Goal: Task Accomplishment & Management: Manage account settings

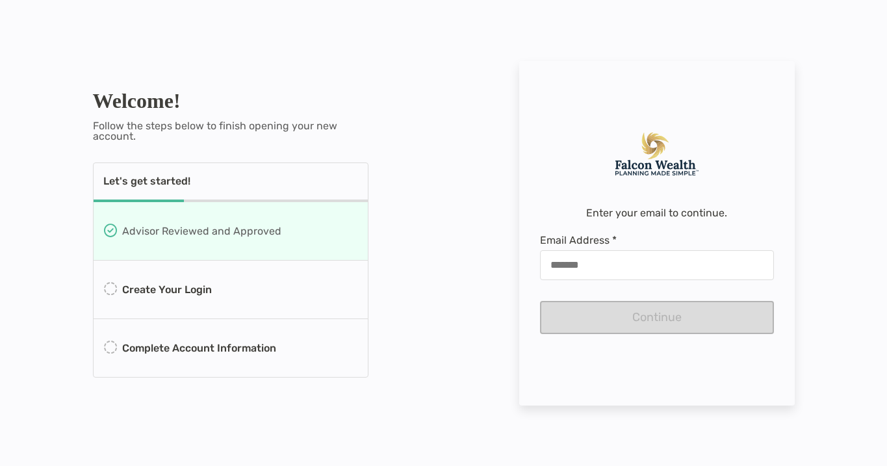
click at [576, 309] on div "Email Address * Continue" at bounding box center [657, 284] width 234 height 100
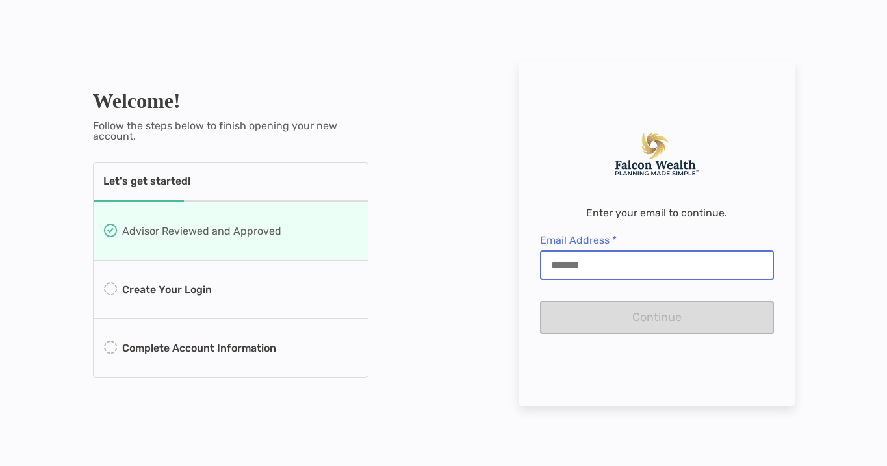
click at [575, 270] on input "Email Address *" at bounding box center [656, 264] width 231 height 11
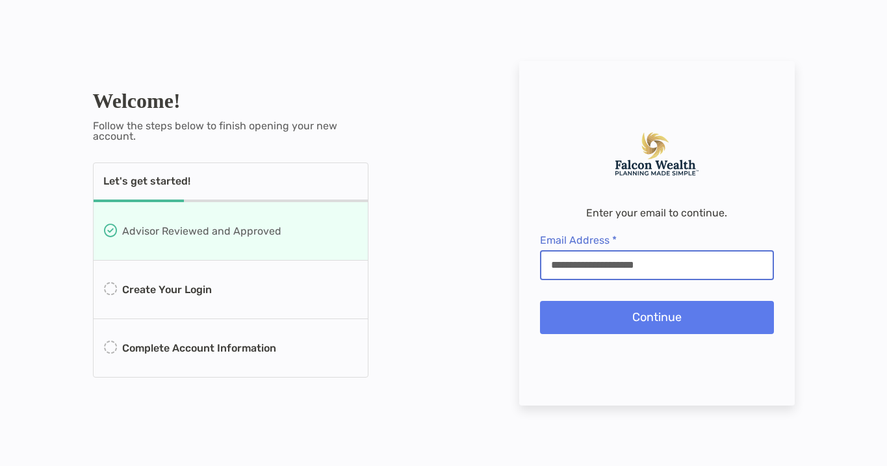
type input "**********"
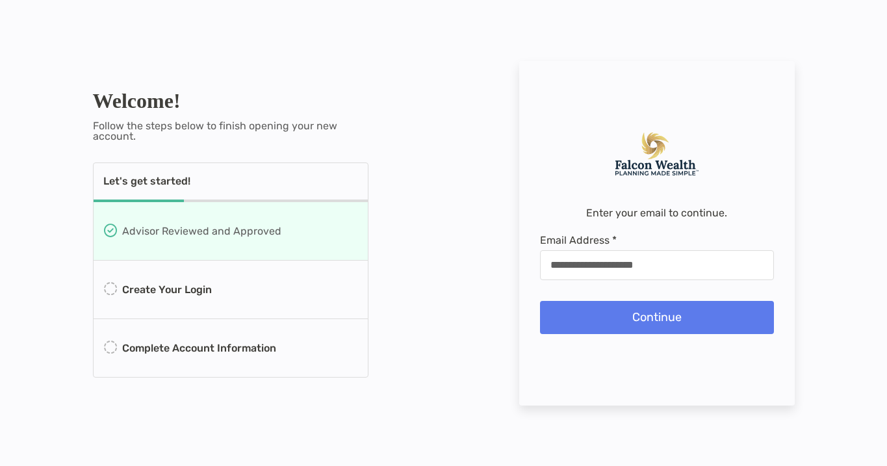
click at [606, 334] on button "Continue" at bounding box center [657, 317] width 234 height 33
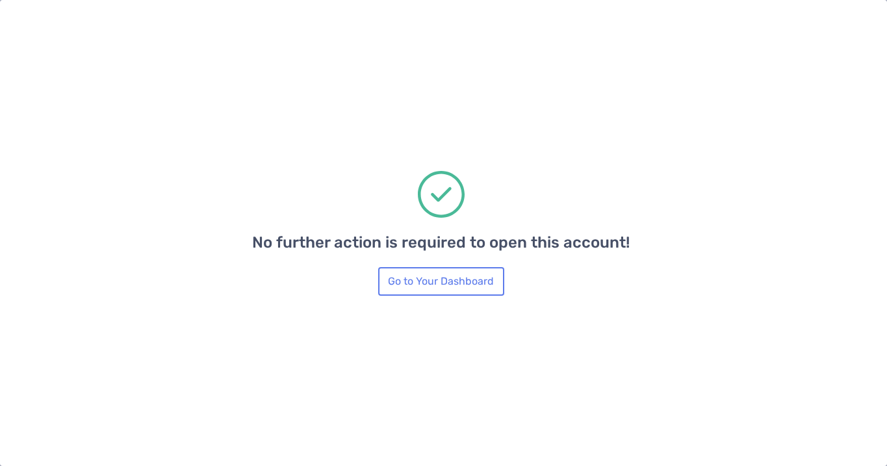
click at [441, 281] on button "Go to Your Dashboard" at bounding box center [441, 281] width 126 height 29
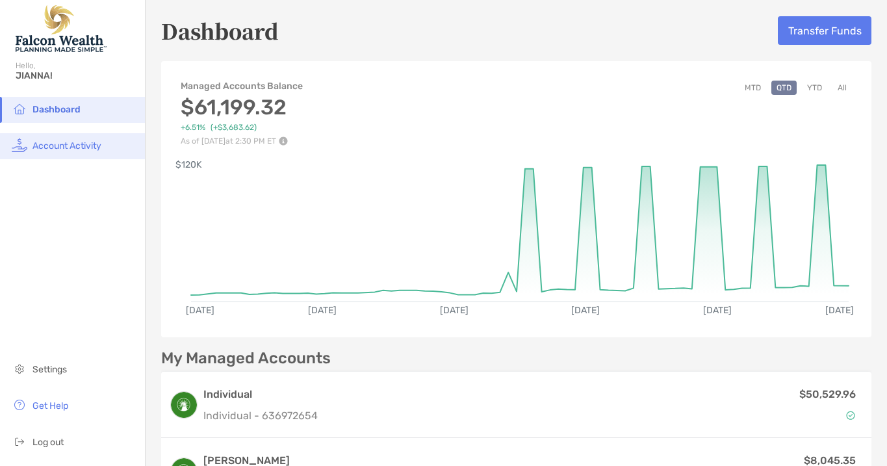
click at [100, 151] on li "Account Activity" at bounding box center [72, 146] width 145 height 26
click at [811, 25] on button "Transfer Funds" at bounding box center [824, 30] width 94 height 29
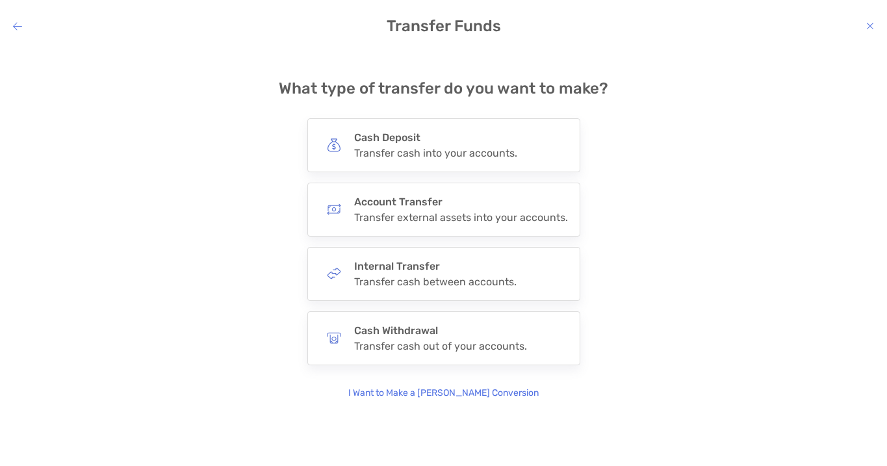
click at [657, 48] on div "**********" at bounding box center [443, 247] width 887 height 398
click at [654, 48] on div "**********" at bounding box center [443, 247] width 887 height 398
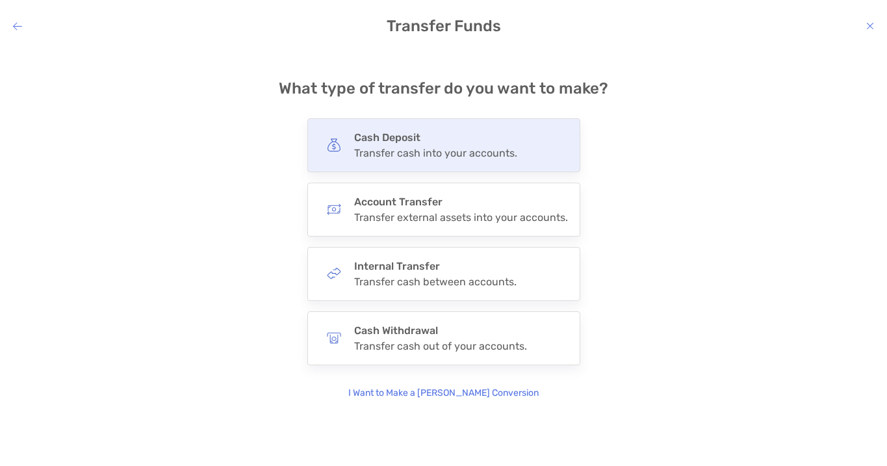
click at [509, 131] on h4 "Cash Deposit" at bounding box center [435, 137] width 163 height 12
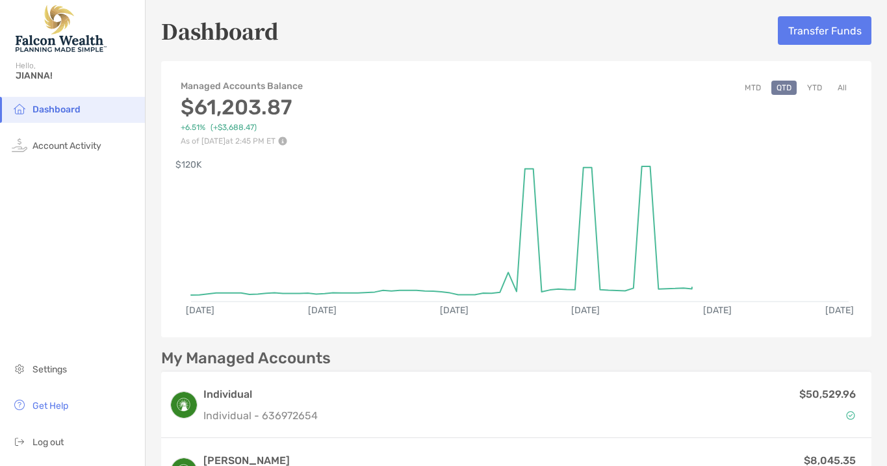
click at [802, 40] on button "Transfer Funds" at bounding box center [824, 30] width 94 height 29
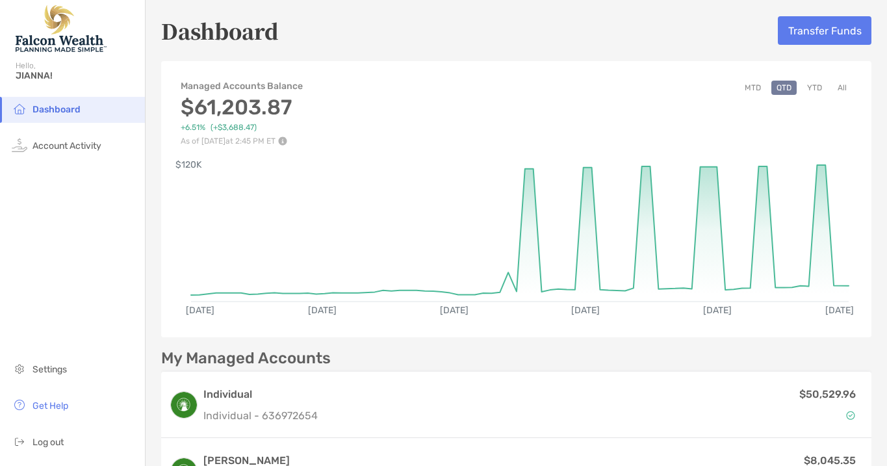
click at [820, 26] on button "Transfer Funds" at bounding box center [824, 30] width 94 height 29
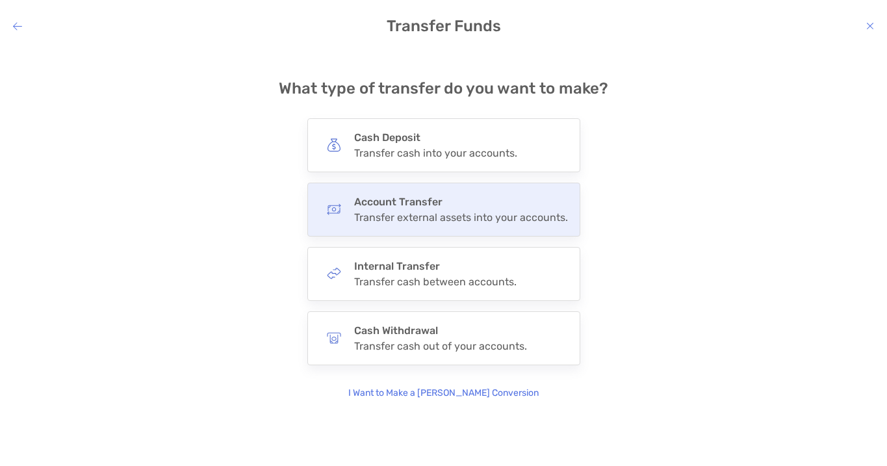
click at [442, 198] on div "Account Transfer Transfer external assets into your accounts." at bounding box center [443, 210] width 273 height 54
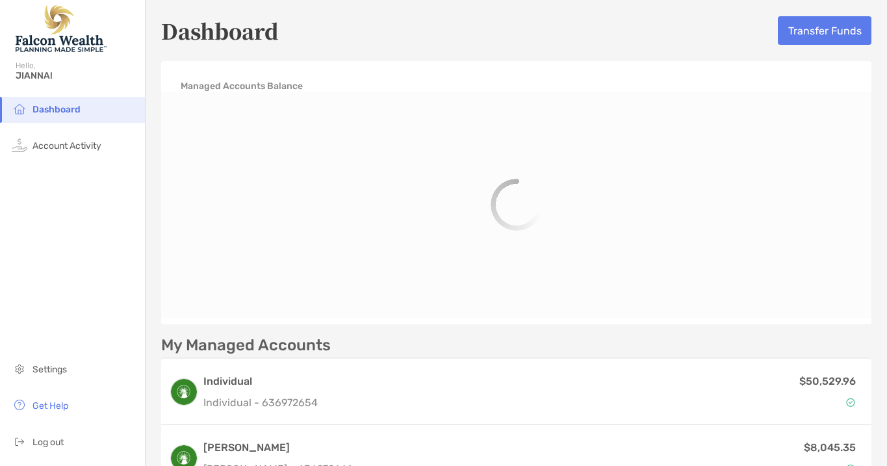
click at [827, 31] on button "Transfer Funds" at bounding box center [824, 30] width 94 height 29
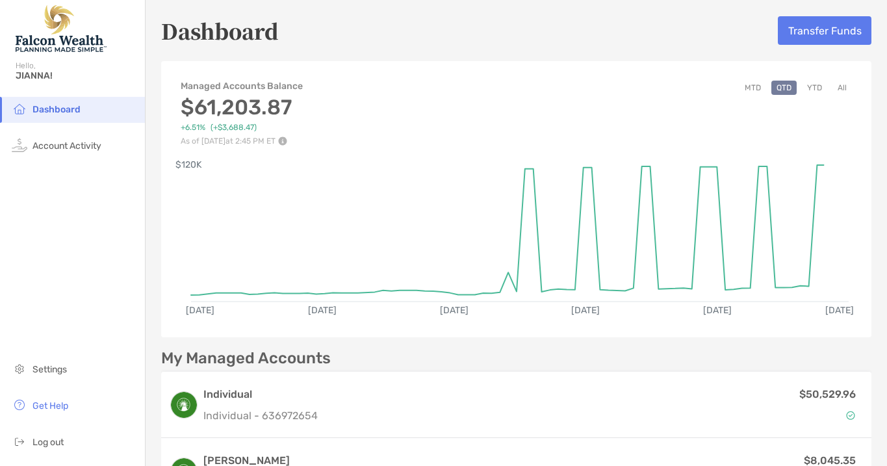
click at [827, 31] on button "Transfer Funds" at bounding box center [824, 30] width 94 height 29
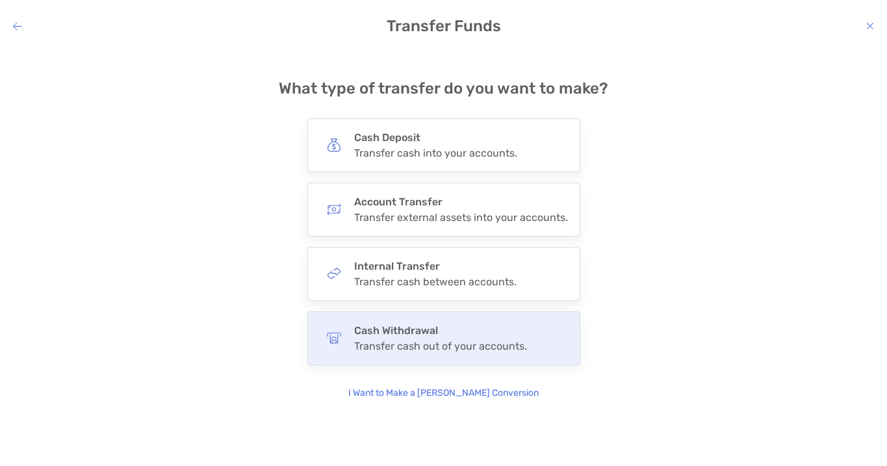
click at [388, 327] on div "Cash Withdrawal Transfer cash out of your accounts." at bounding box center [443, 338] width 273 height 54
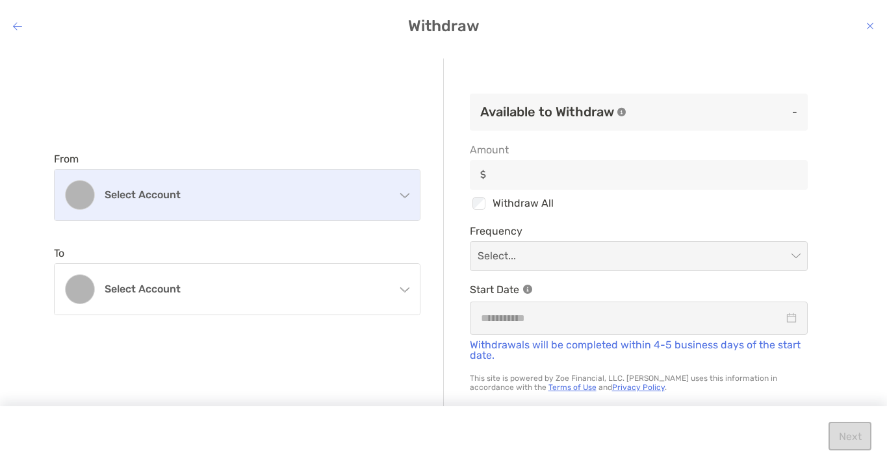
click at [332, 174] on div "Select account" at bounding box center [237, 195] width 365 height 51
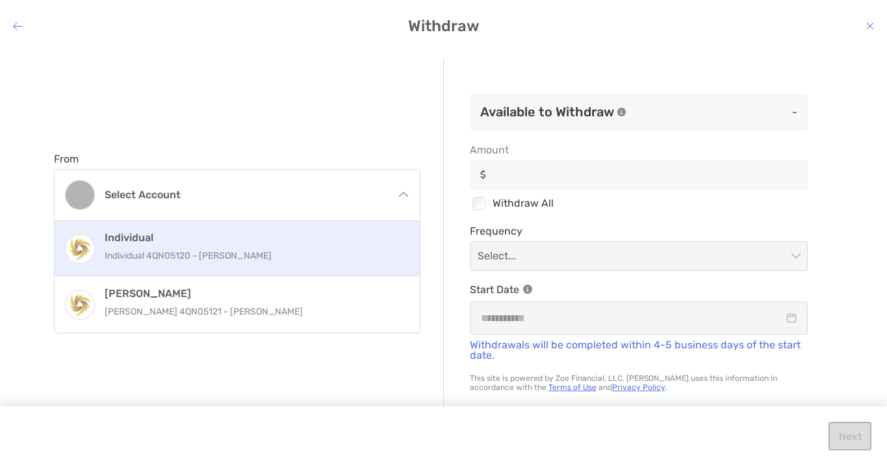
click at [305, 251] on p "Individual 4QN05120 - [PERSON_NAME]" at bounding box center [251, 255] width 293 height 16
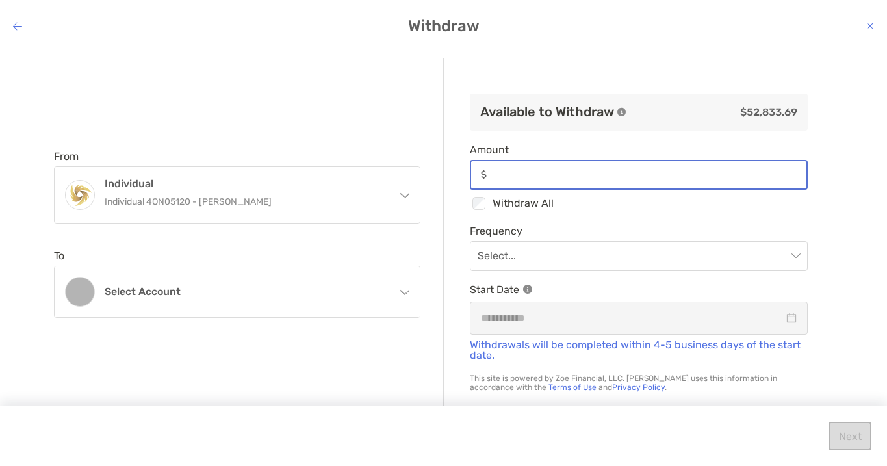
click at [540, 176] on input "Amount" at bounding box center [649, 174] width 314 height 11
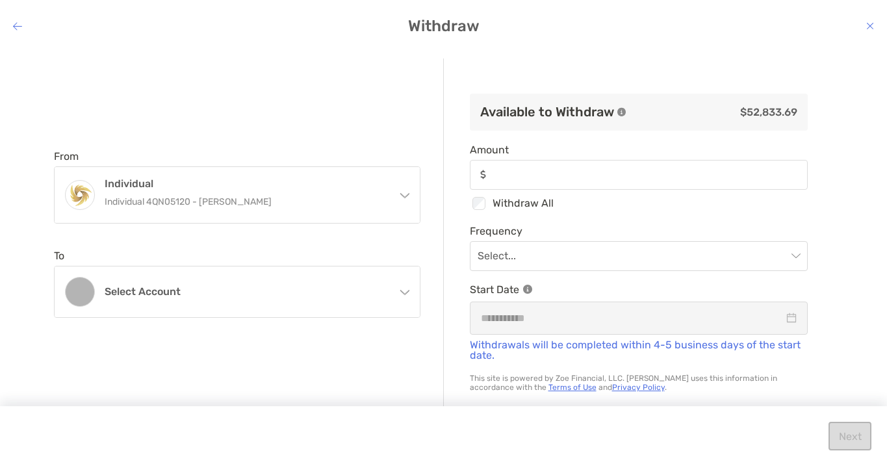
click at [293, 320] on div "From Individual Individual 4QN05120 - [PERSON_NAME] Individual Individual 4QN05…" at bounding box center [249, 233] width 390 height 350
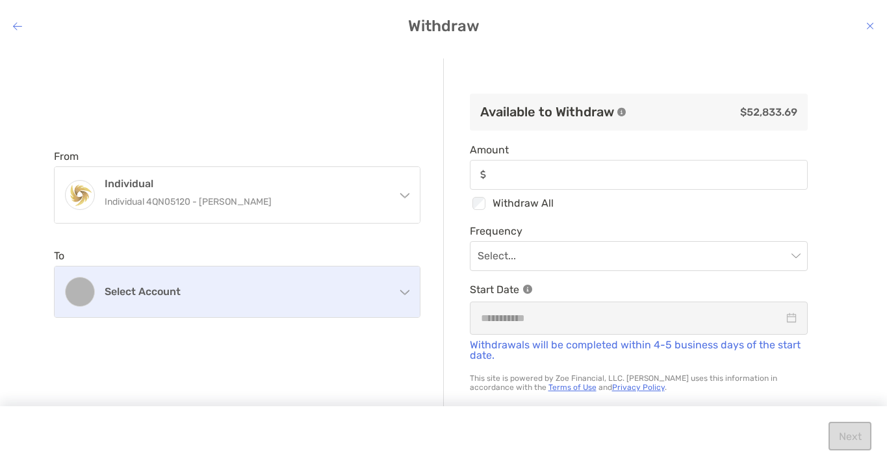
click at [295, 288] on h4 "Select account" at bounding box center [245, 291] width 281 height 12
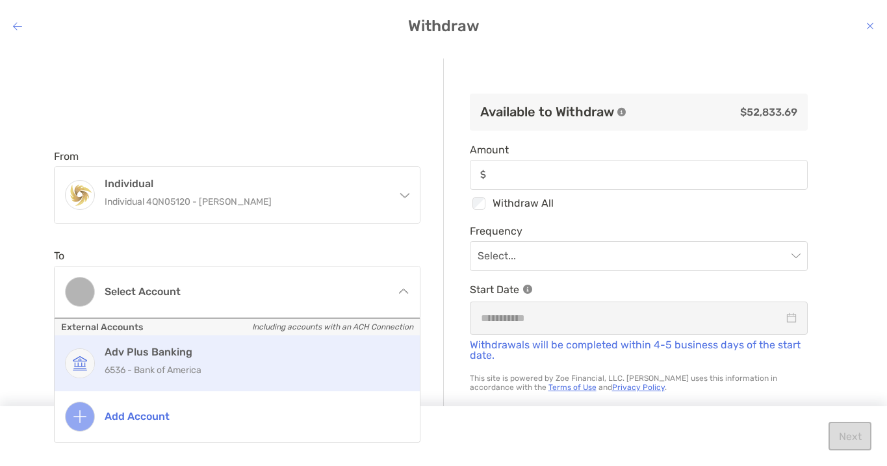
click at [229, 362] on p "6536 - Bank of America" at bounding box center [251, 370] width 293 height 16
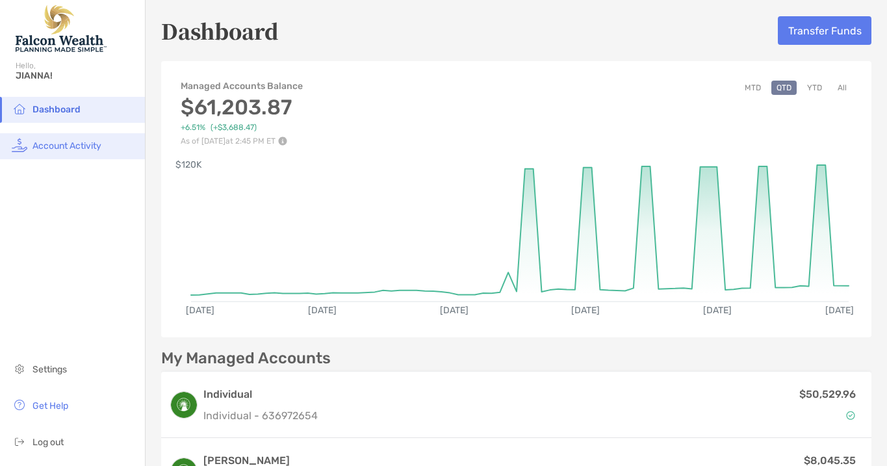
click at [58, 151] on span "Account Activity" at bounding box center [66, 145] width 69 height 11
